Goal: Navigation & Orientation: Locate item on page

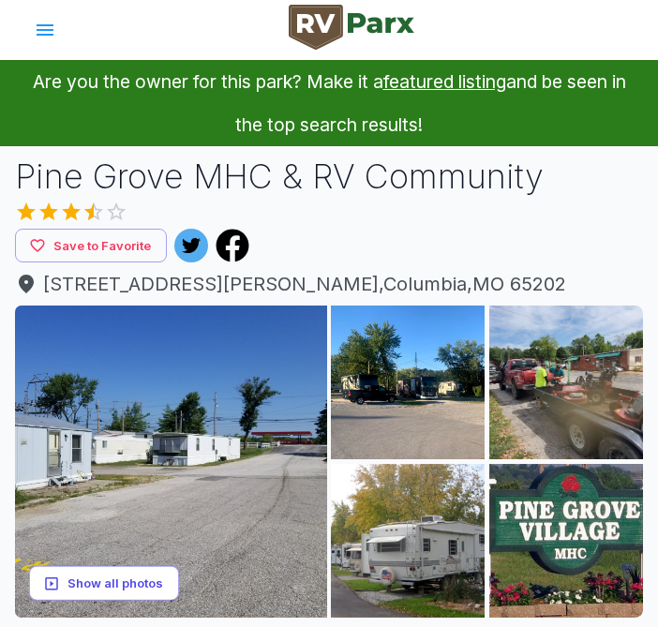
click at [98, 582] on button "Show all photos" at bounding box center [104, 583] width 150 height 35
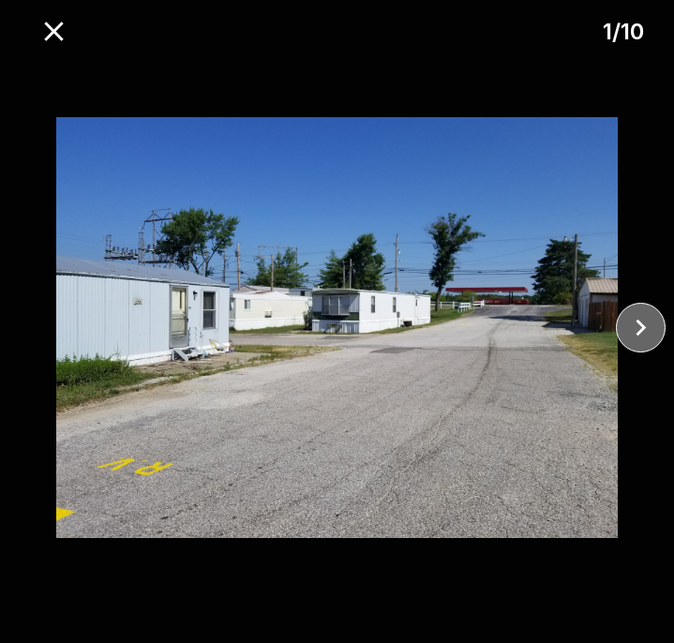
click at [643, 328] on icon "close" at bounding box center [641, 328] width 10 height 17
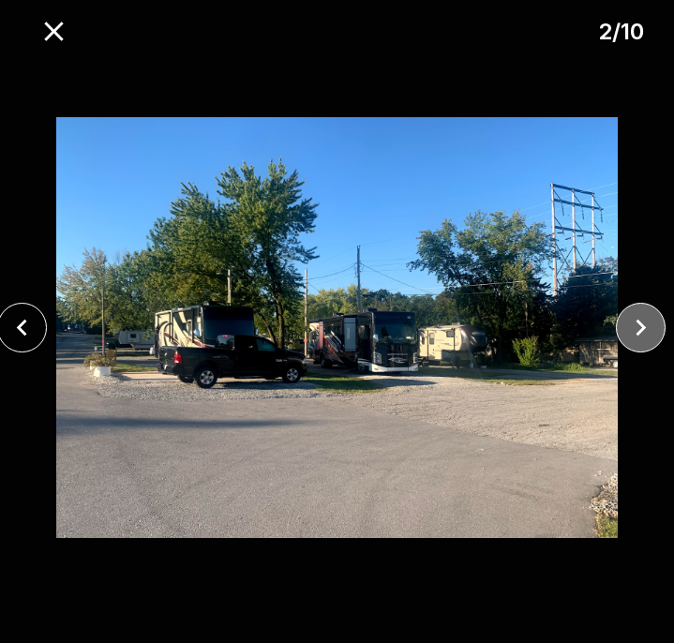
click at [643, 328] on icon "close" at bounding box center [641, 328] width 10 height 17
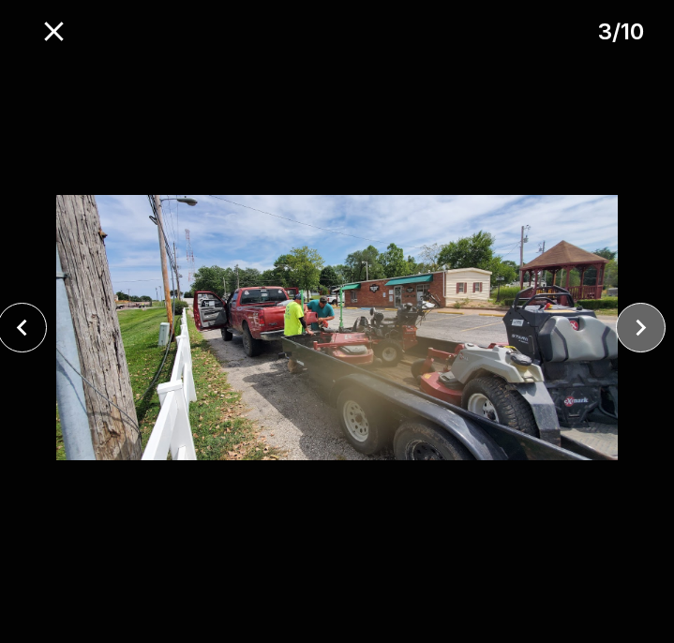
click at [643, 328] on icon "close" at bounding box center [641, 328] width 10 height 17
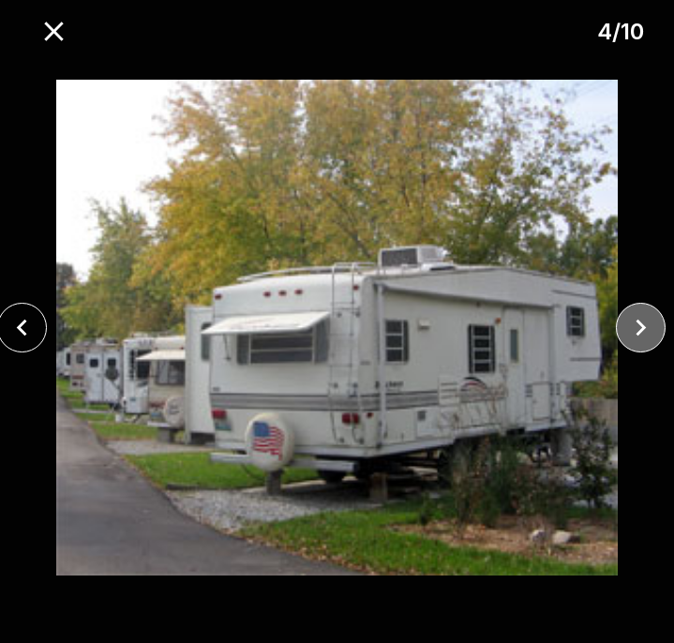
click at [643, 328] on icon "close" at bounding box center [641, 328] width 10 height 17
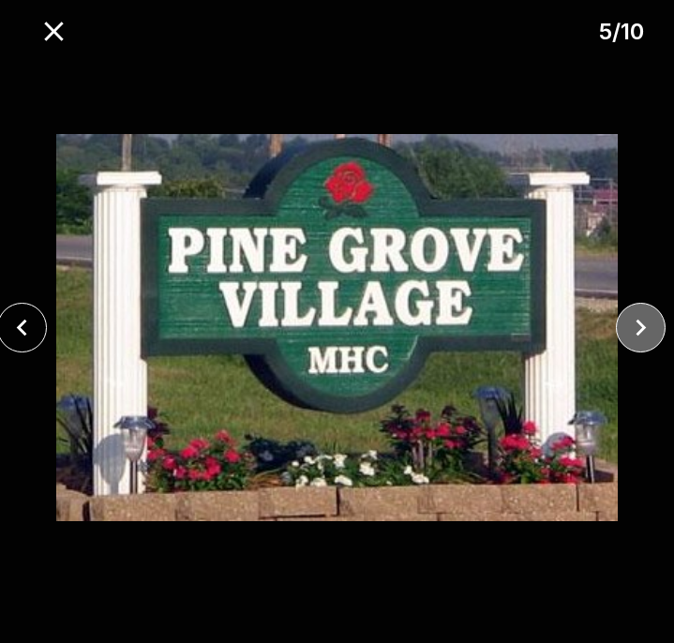
click at [643, 328] on icon "close" at bounding box center [641, 328] width 10 height 17
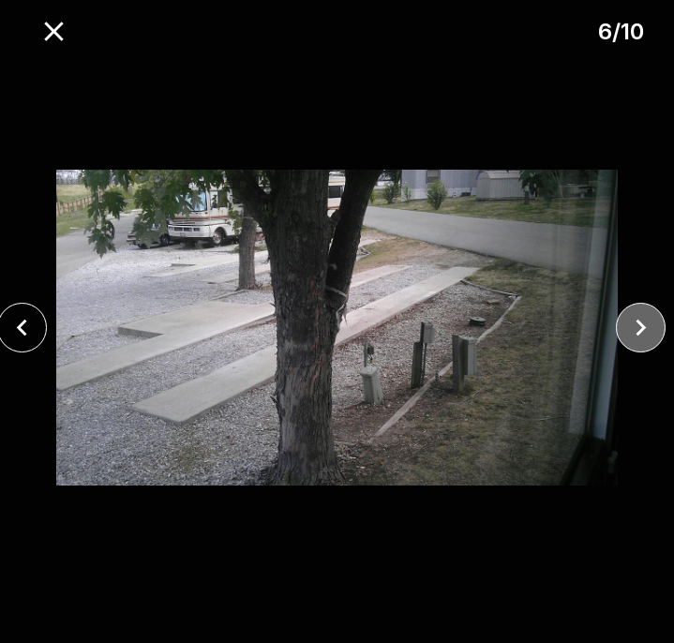
click at [643, 328] on icon "close" at bounding box center [641, 328] width 10 height 17
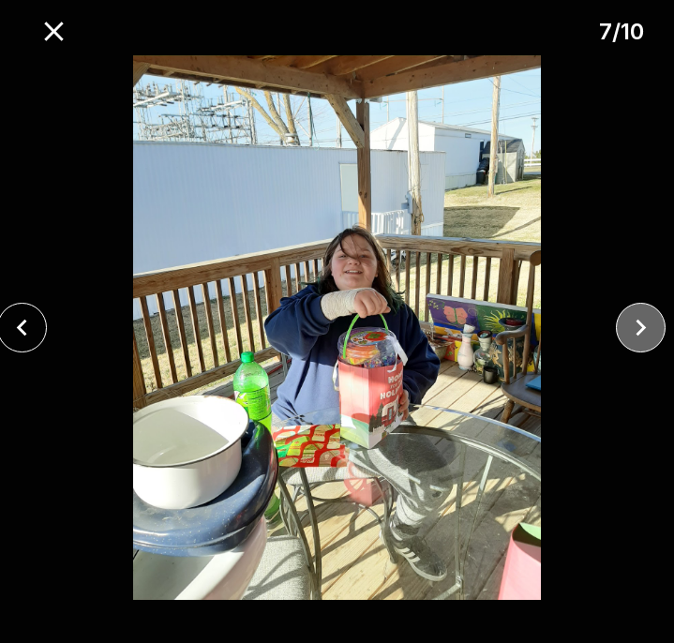
click at [643, 328] on icon "close" at bounding box center [641, 328] width 10 height 17
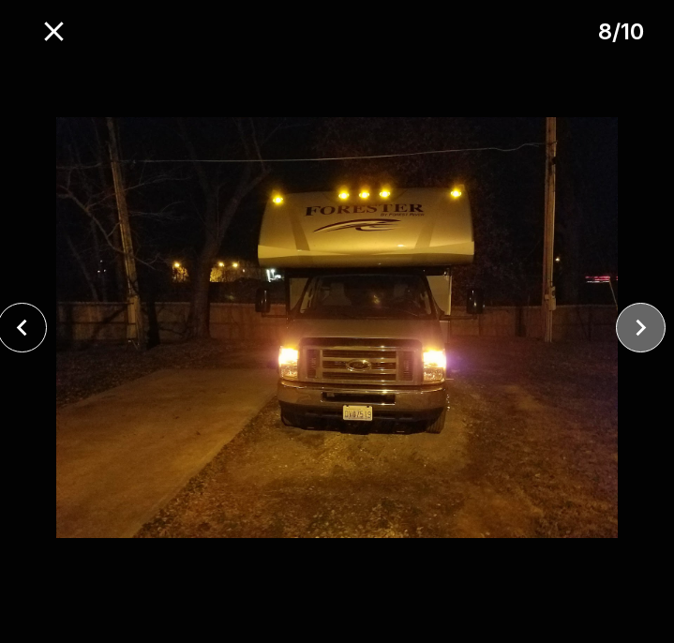
click at [643, 328] on icon "close" at bounding box center [641, 328] width 10 height 17
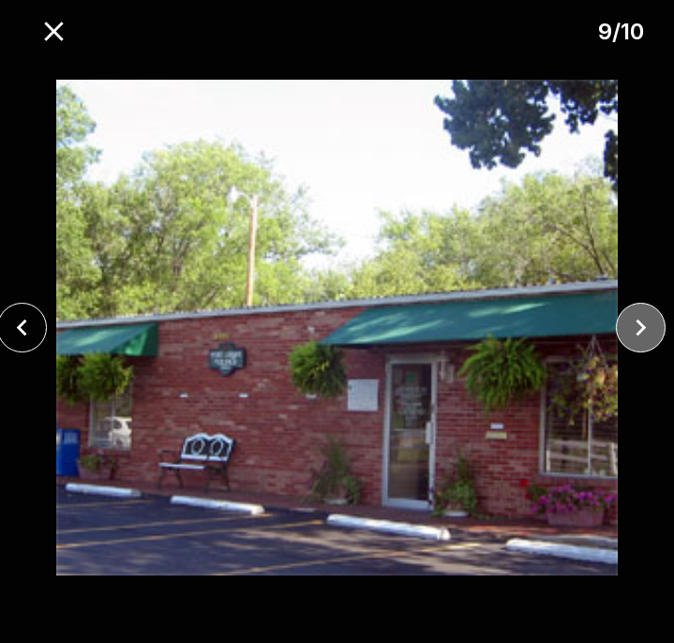
click at [643, 328] on icon "close" at bounding box center [641, 328] width 10 height 17
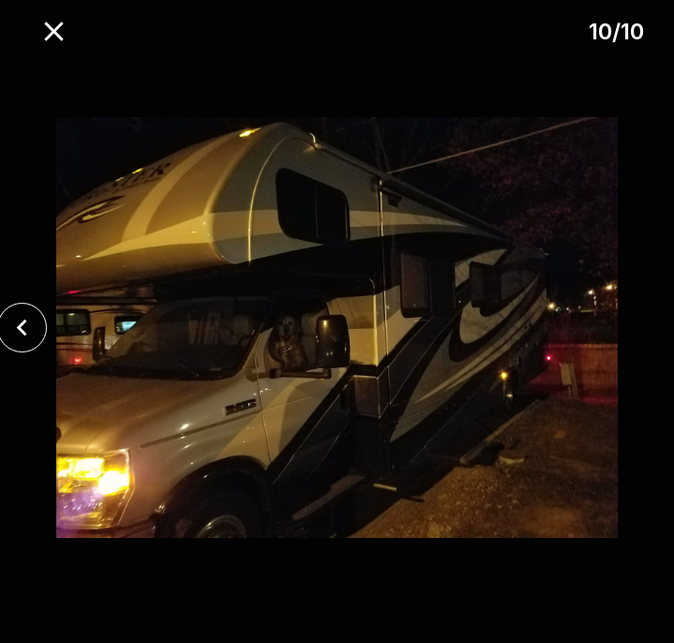
click at [643, 328] on div at bounding box center [337, 327] width 674 height 545
click at [31, 320] on icon "close" at bounding box center [22, 327] width 33 height 33
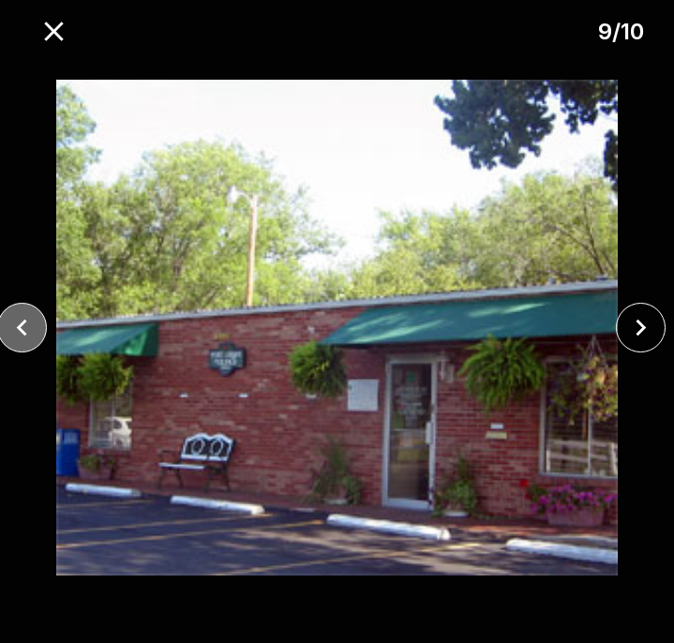
click at [31, 320] on icon "close" at bounding box center [22, 327] width 33 height 33
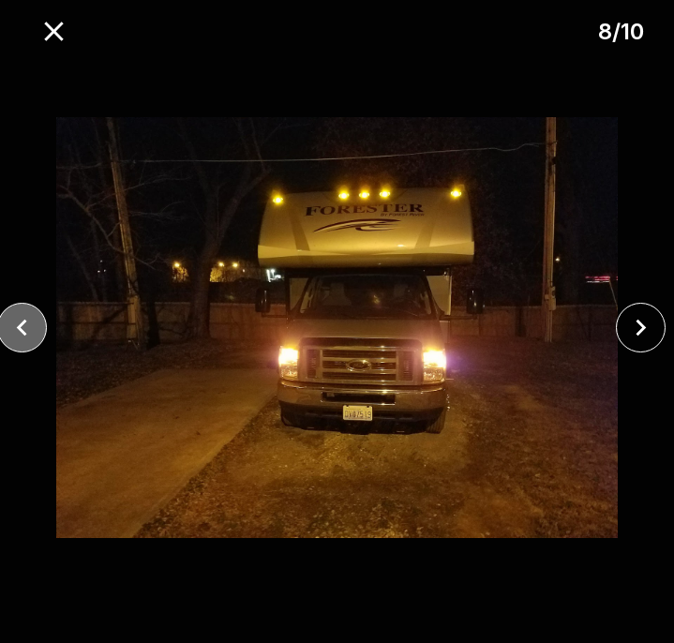
click at [31, 320] on icon "close" at bounding box center [22, 327] width 33 height 33
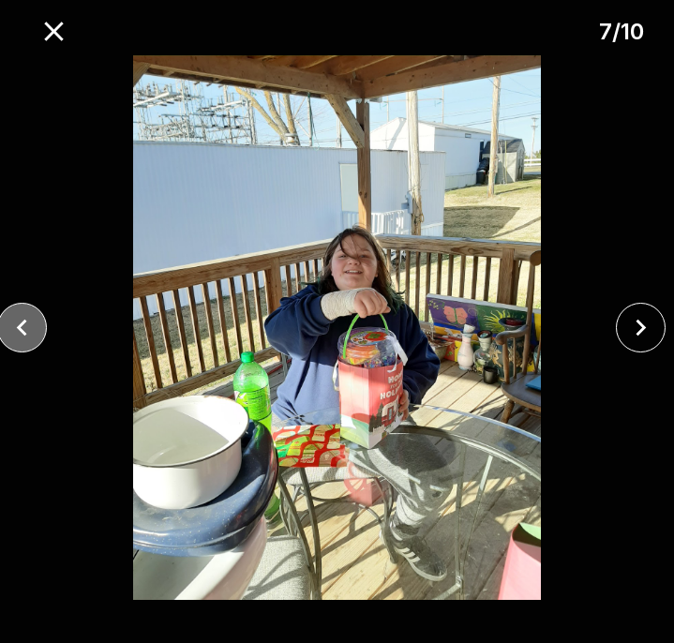
click at [31, 320] on icon "close" at bounding box center [22, 327] width 33 height 33
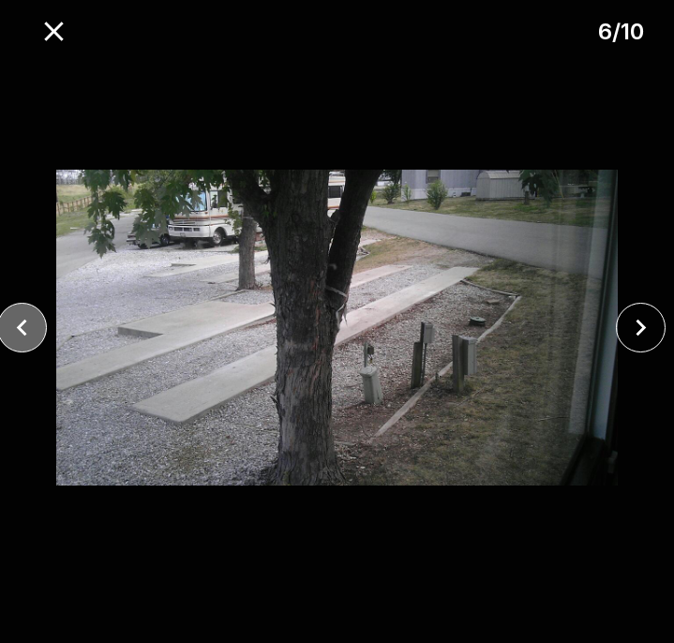
click at [31, 320] on icon "close" at bounding box center [22, 327] width 33 height 33
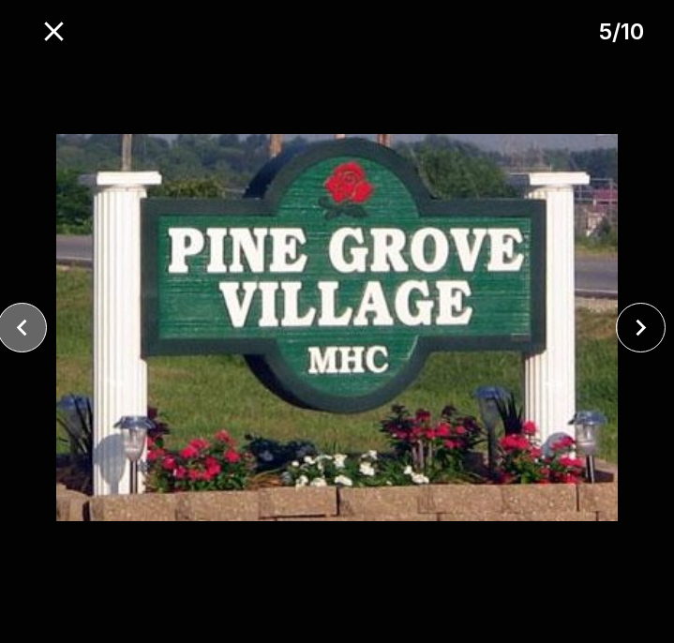
click at [31, 320] on icon "close" at bounding box center [22, 327] width 33 height 33
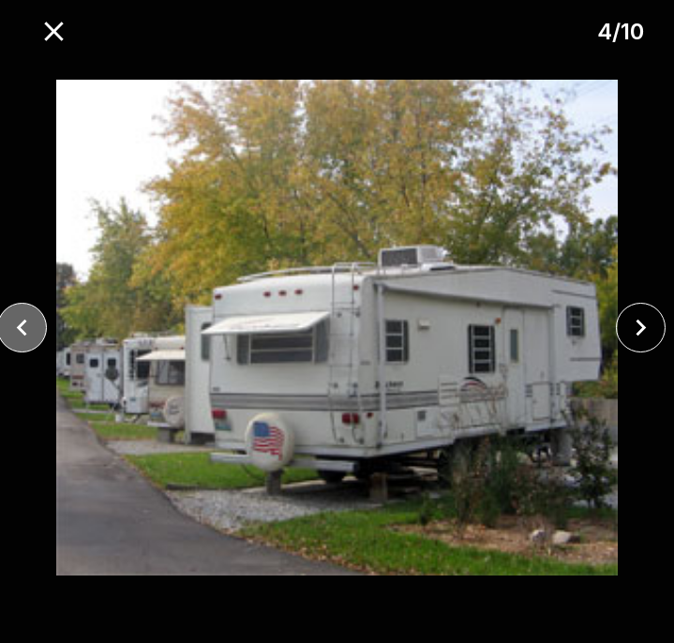
click at [31, 320] on icon "close" at bounding box center [22, 327] width 33 height 33
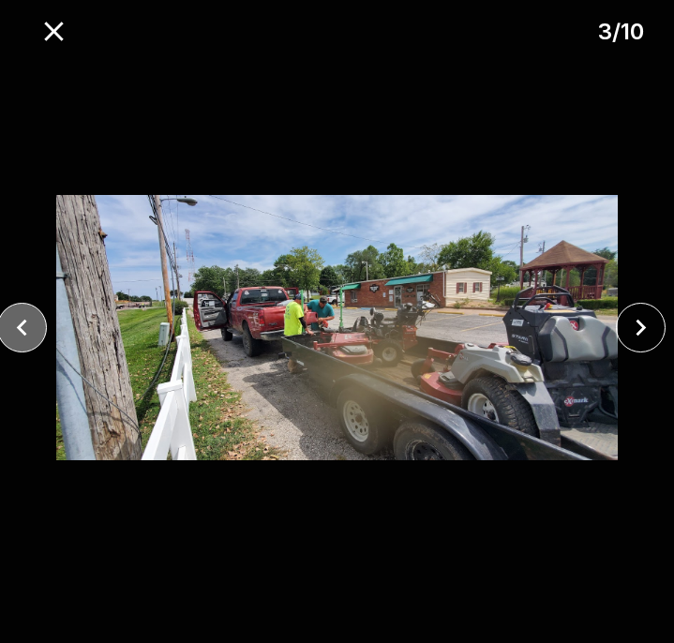
click at [31, 320] on icon "close" at bounding box center [22, 327] width 33 height 33
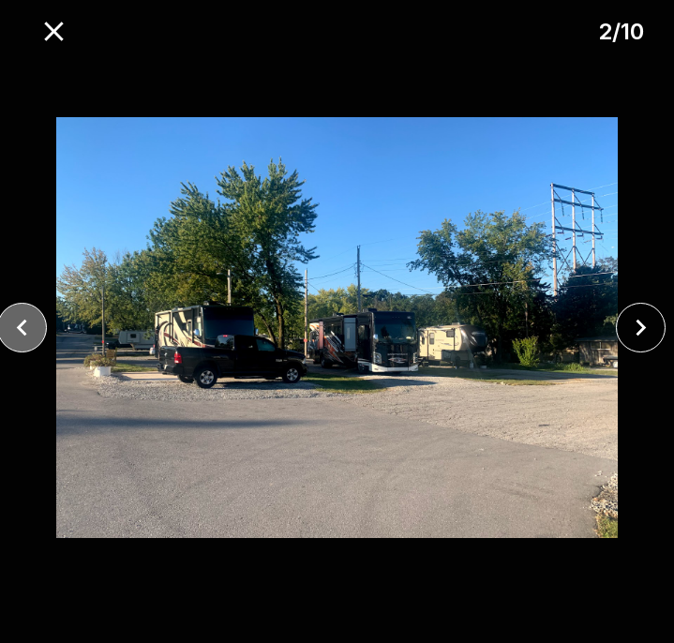
click at [31, 320] on icon "close" at bounding box center [22, 327] width 33 height 33
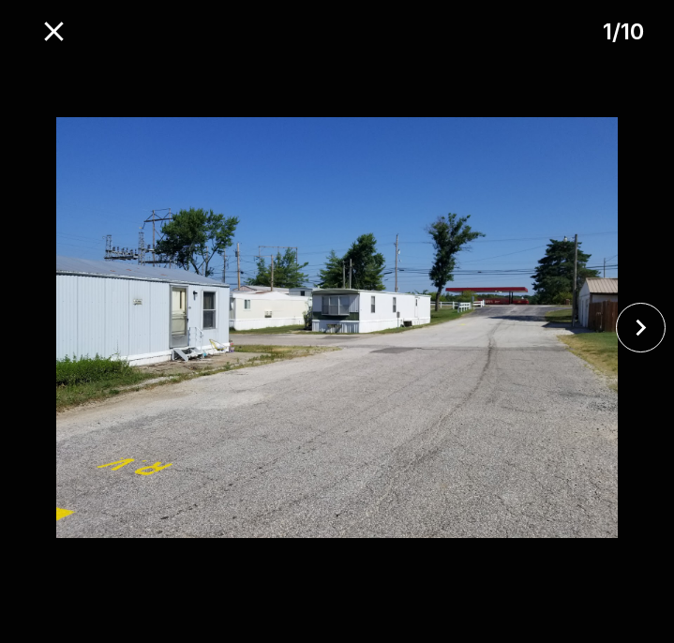
click at [31, 320] on div at bounding box center [337, 327] width 674 height 545
click at [55, 31] on icon "close" at bounding box center [53, 31] width 19 height 19
